Goal: Information Seeking & Learning: Learn about a topic

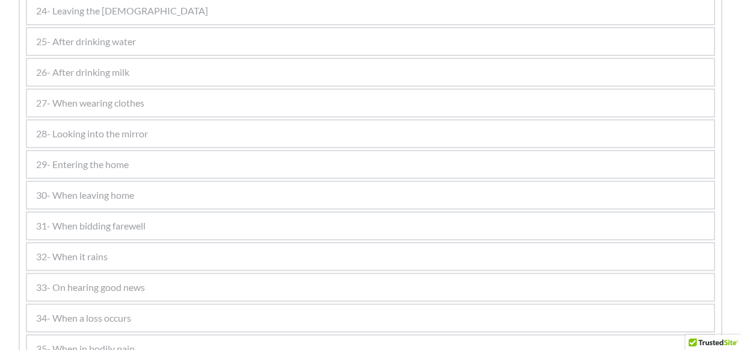
scroll to position [1400, 0]
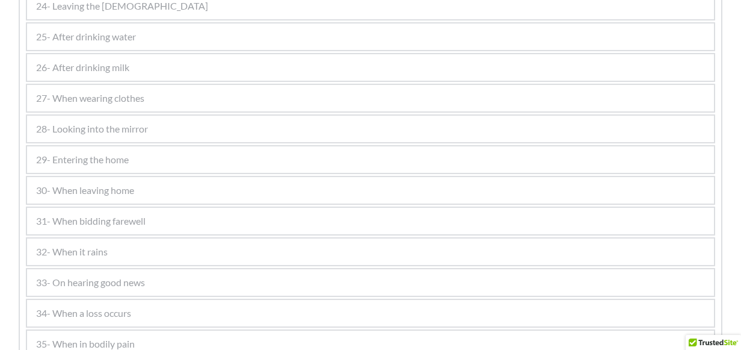
click at [93, 156] on span "29- Entering the home" at bounding box center [82, 159] width 93 height 14
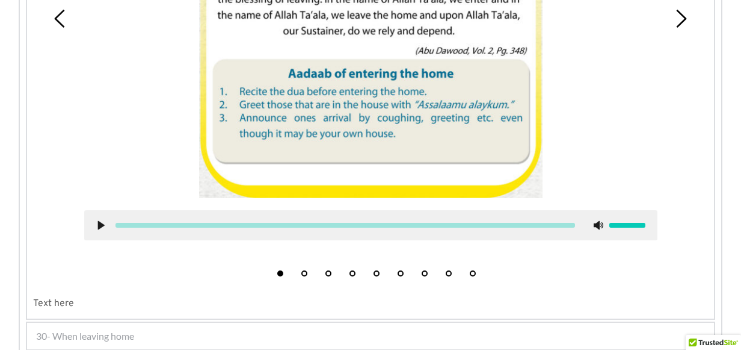
scroll to position [1488, 0]
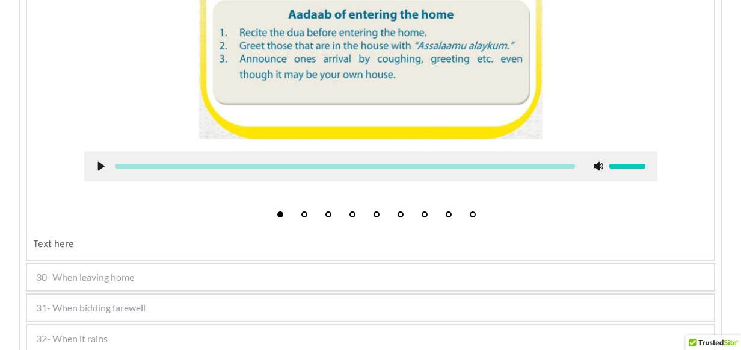
click at [131, 285] on div "30- When leaving home" at bounding box center [370, 277] width 687 height 26
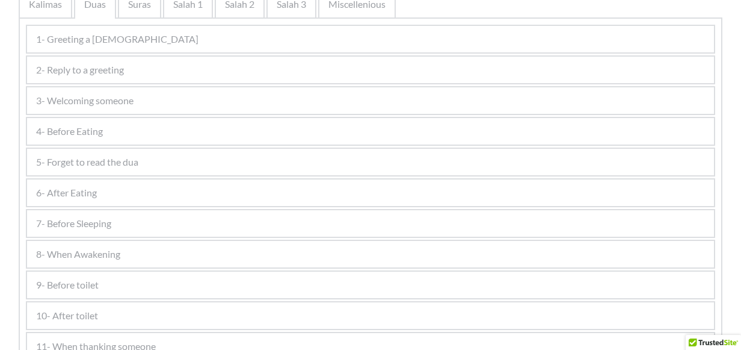
scroll to position [278, 0]
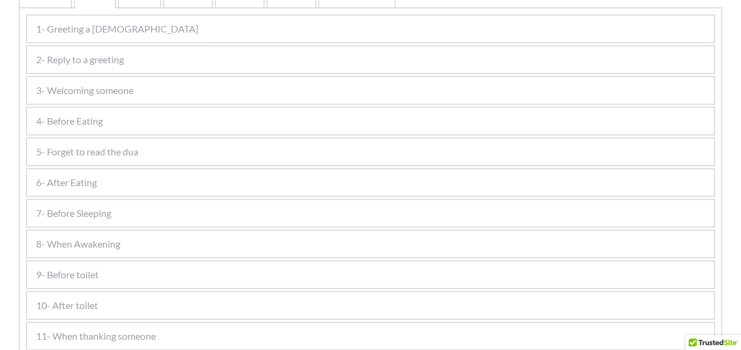
click at [102, 156] on span "5- Forget to read the dua" at bounding box center [87, 151] width 102 height 14
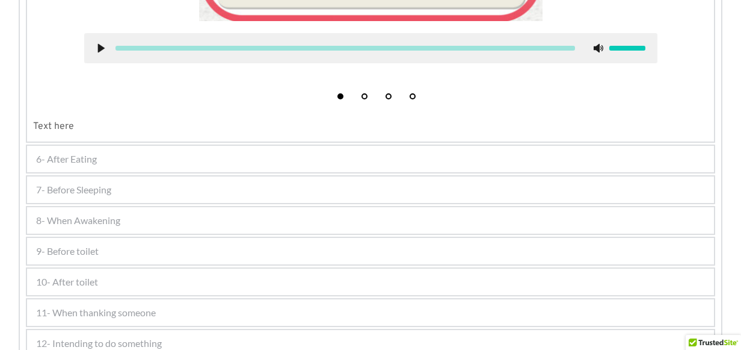
scroll to position [699, 0]
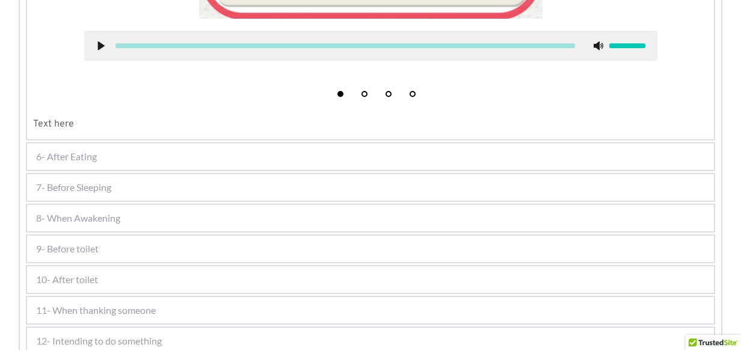
click at [91, 166] on div "6- After Eating" at bounding box center [370, 156] width 687 height 26
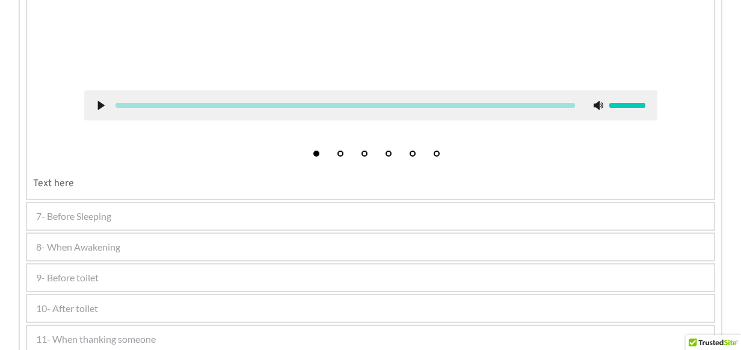
scroll to position [867, 0]
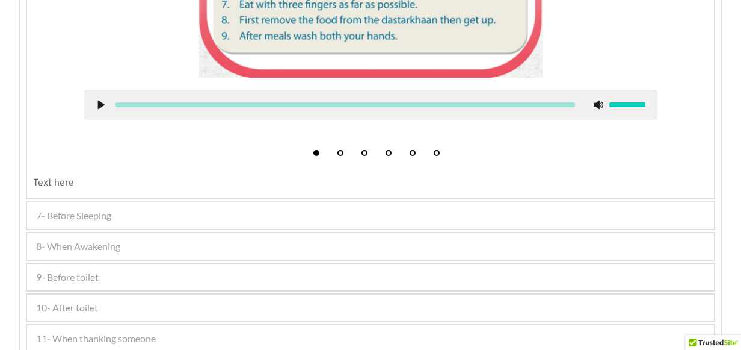
click at [67, 208] on span "7- Before Sleeping" at bounding box center [73, 215] width 75 height 14
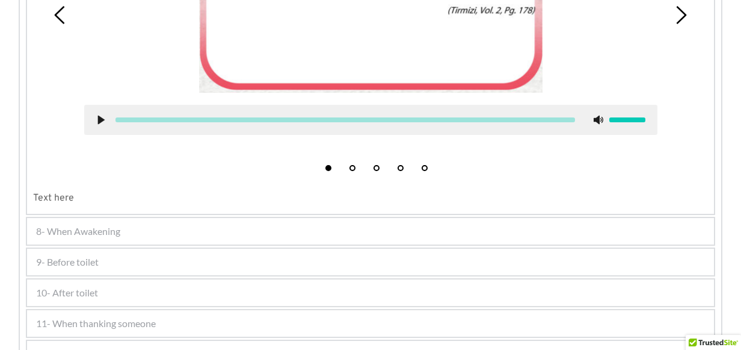
scroll to position [716, 0]
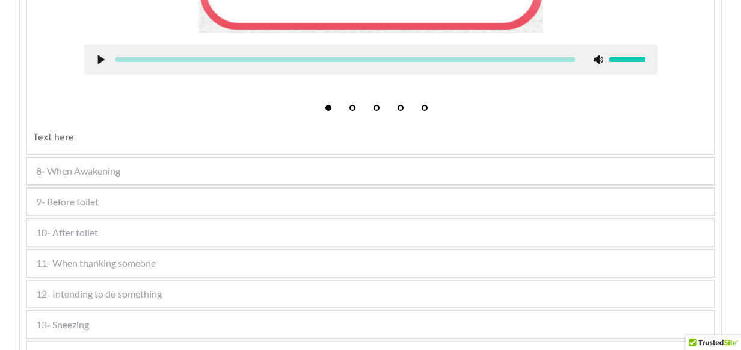
click at [128, 206] on div "9- Before toilet" at bounding box center [370, 201] width 687 height 26
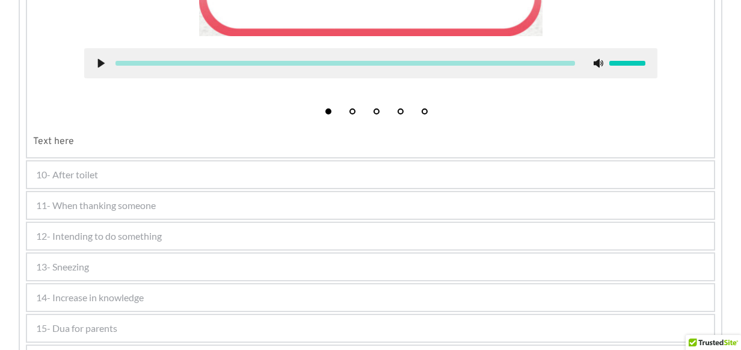
scroll to position [778, 0]
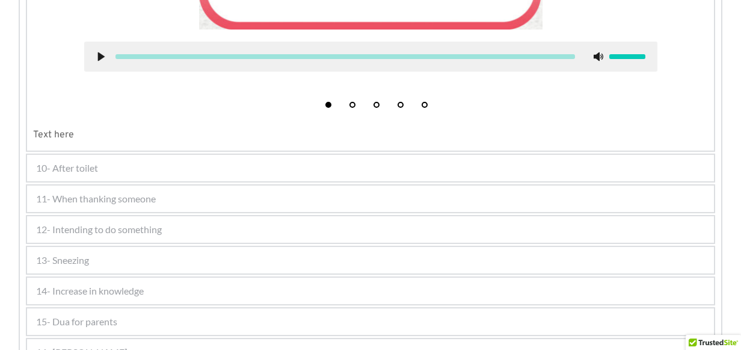
click at [66, 161] on span "10- After toilet" at bounding box center [67, 168] width 62 height 14
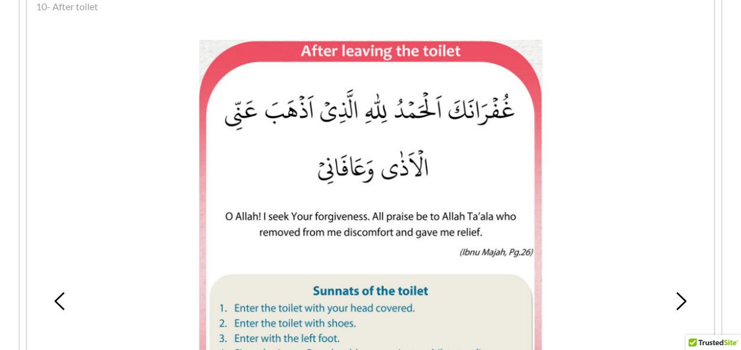
scroll to position [568, 0]
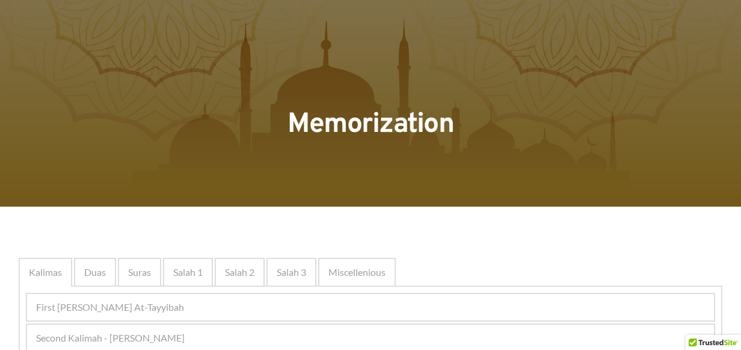
scroll to position [323, 0]
